Goal: Book appointment/travel/reservation

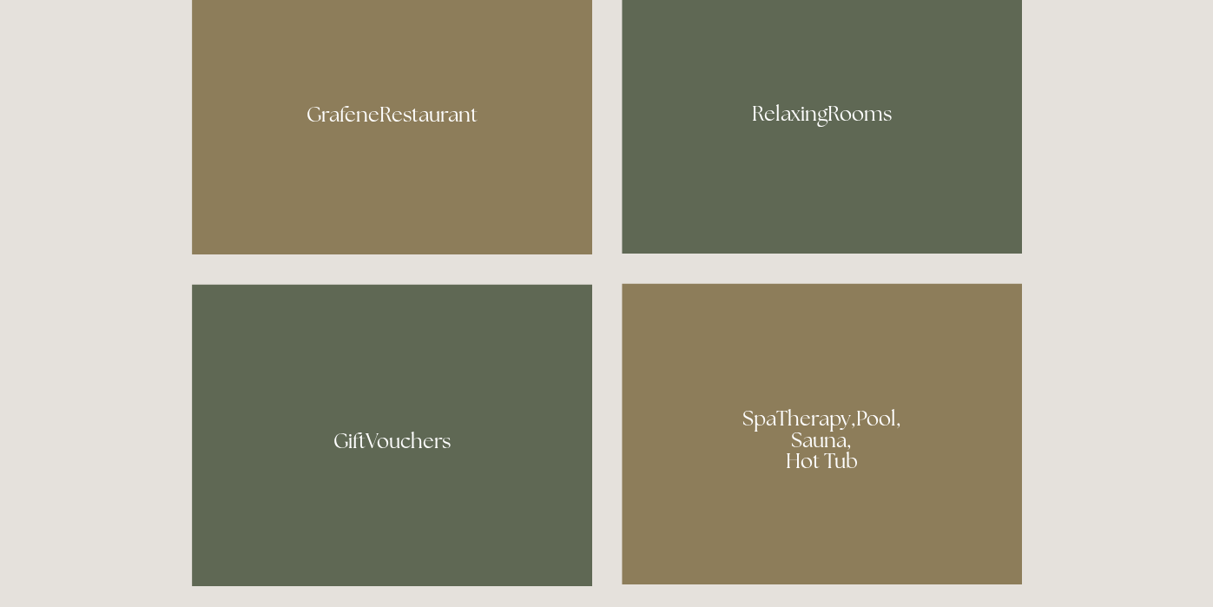
scroll to position [1008, 0]
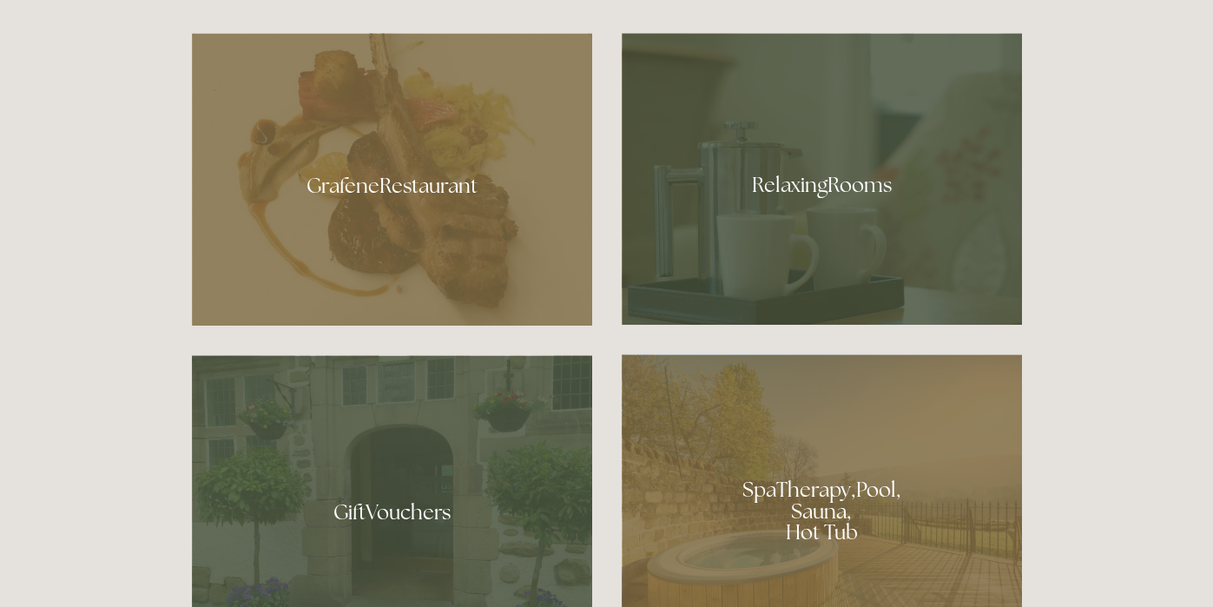
click at [860, 233] on div at bounding box center [821, 179] width 400 height 292
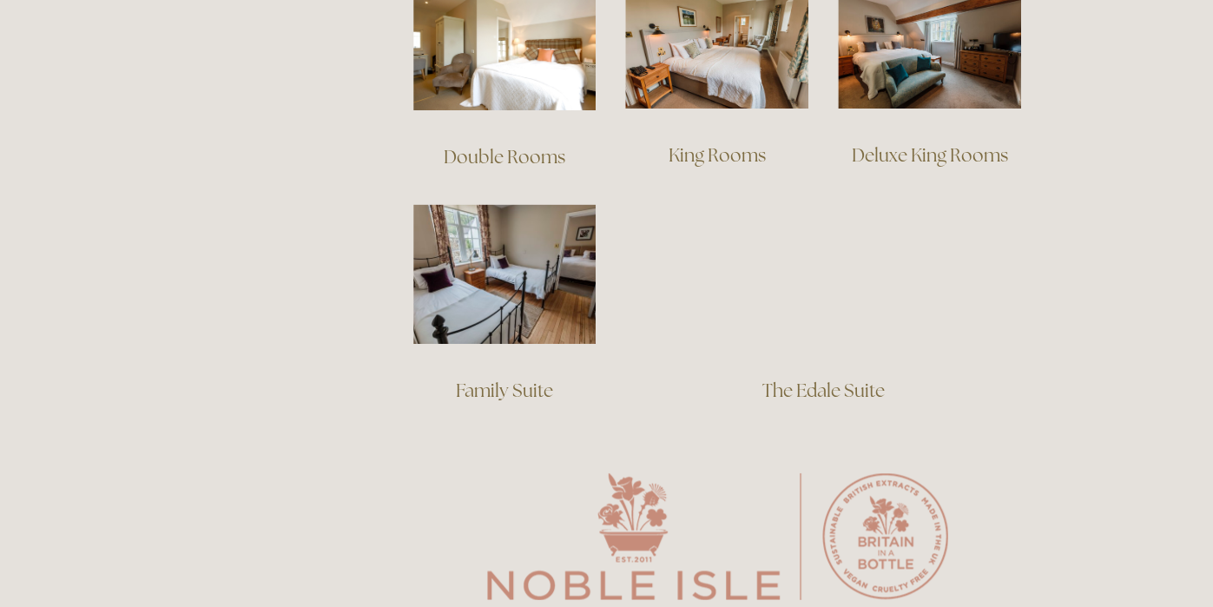
scroll to position [1290, 0]
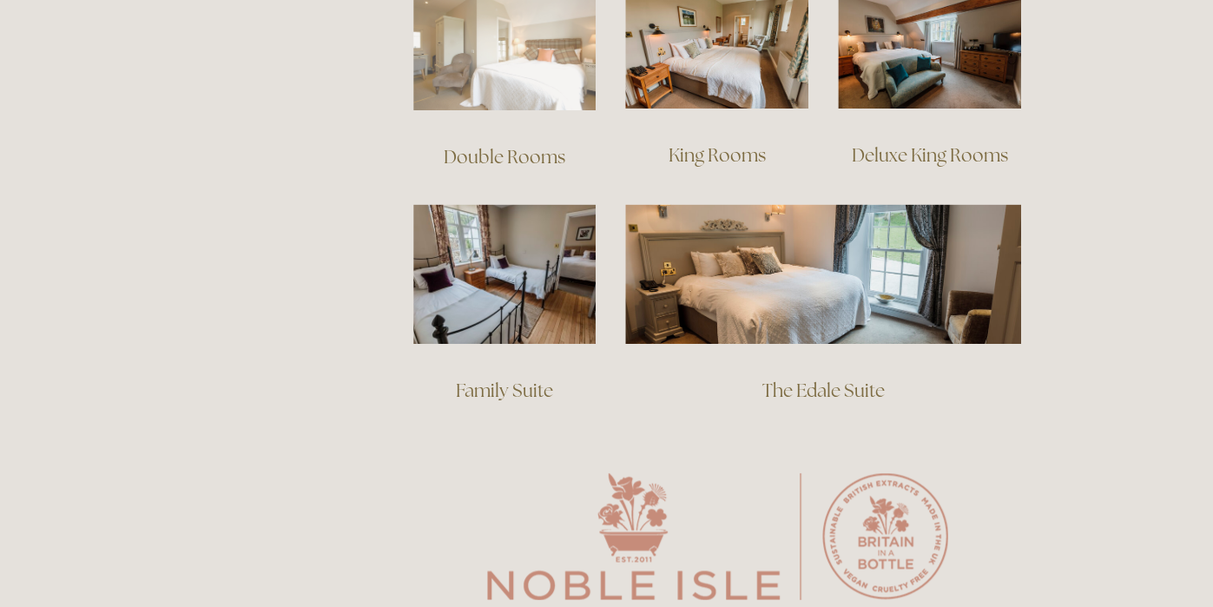
click at [538, 69] on img at bounding box center [504, 48] width 183 height 124
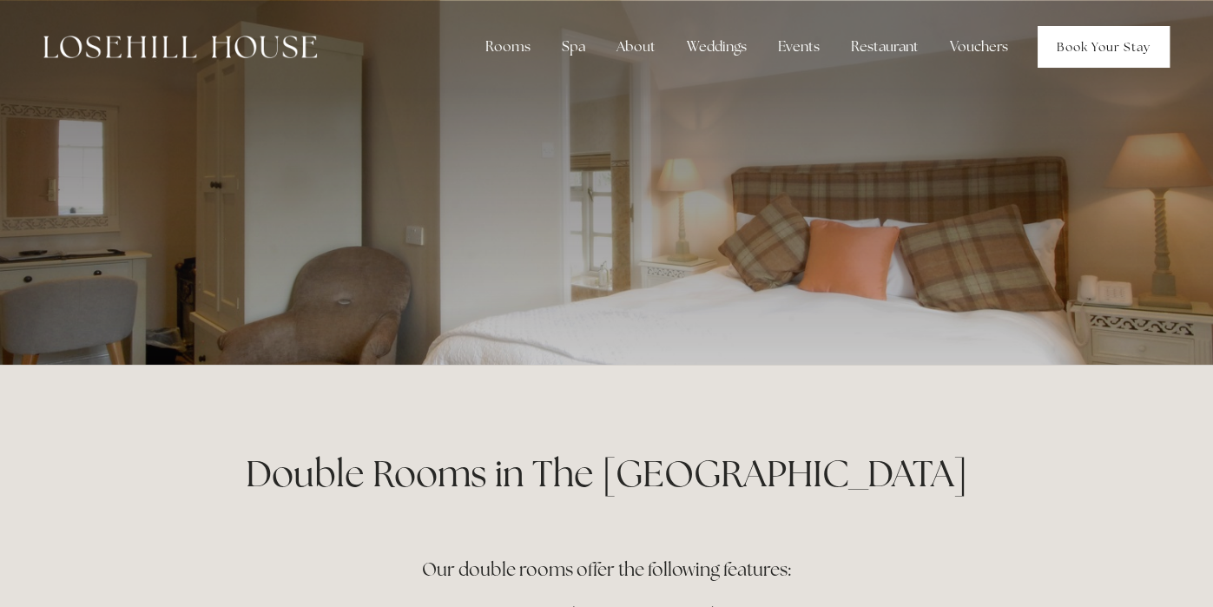
click at [1119, 38] on link "Book Your Stay" at bounding box center [1103, 47] width 132 height 42
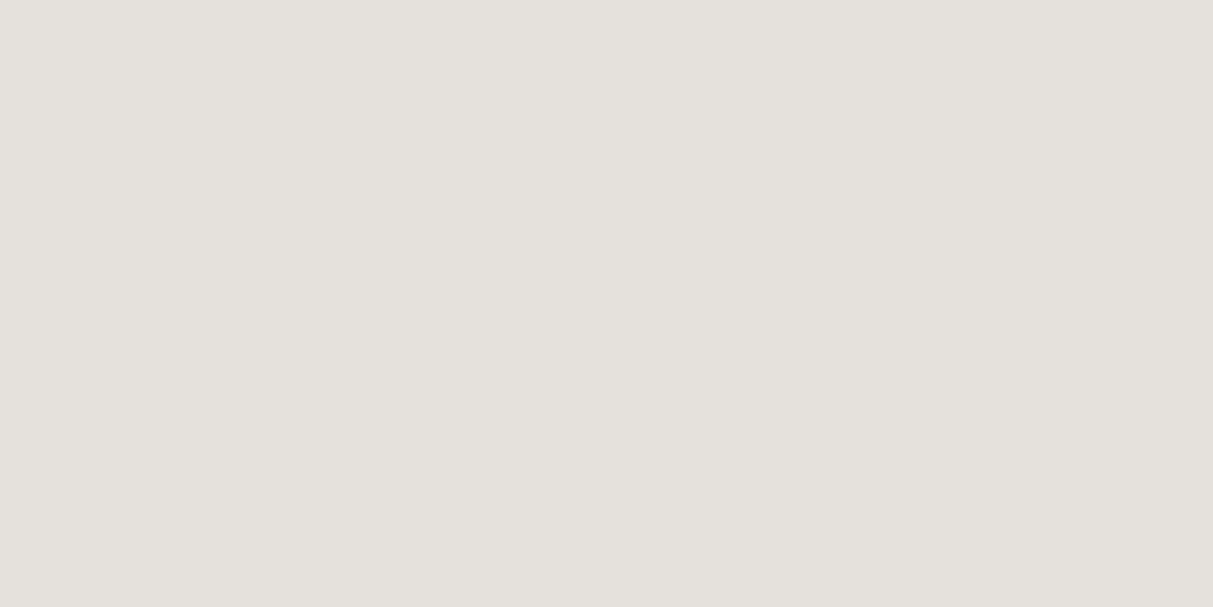
scroll to position [587, 0]
